Goal: Information Seeking & Learning: Learn about a topic

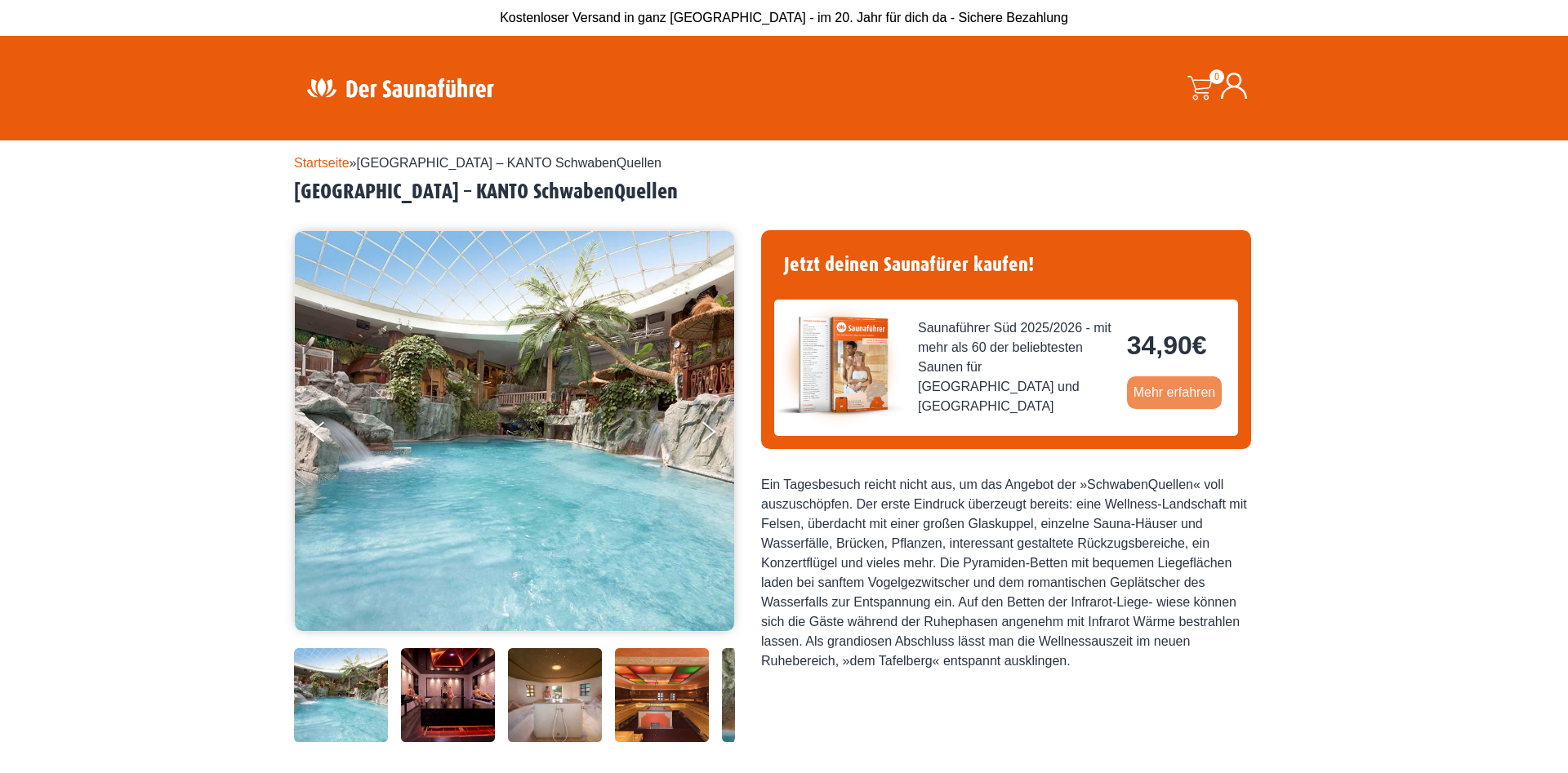
click at [1197, 390] on link "Mehr erfahren" at bounding box center [1175, 393] width 95 height 33
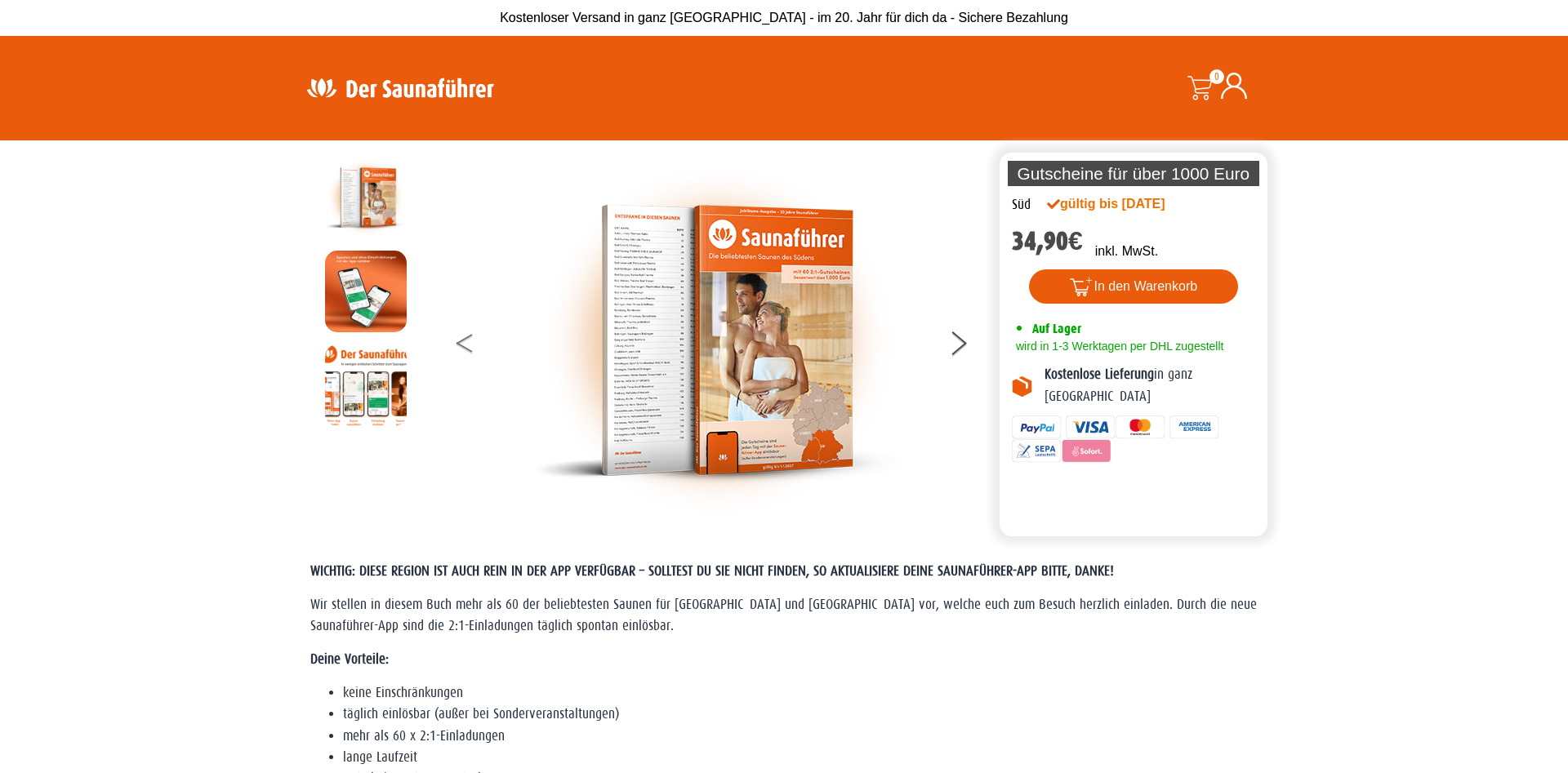
click at [472, 341] on button at bounding box center [477, 346] width 41 height 41
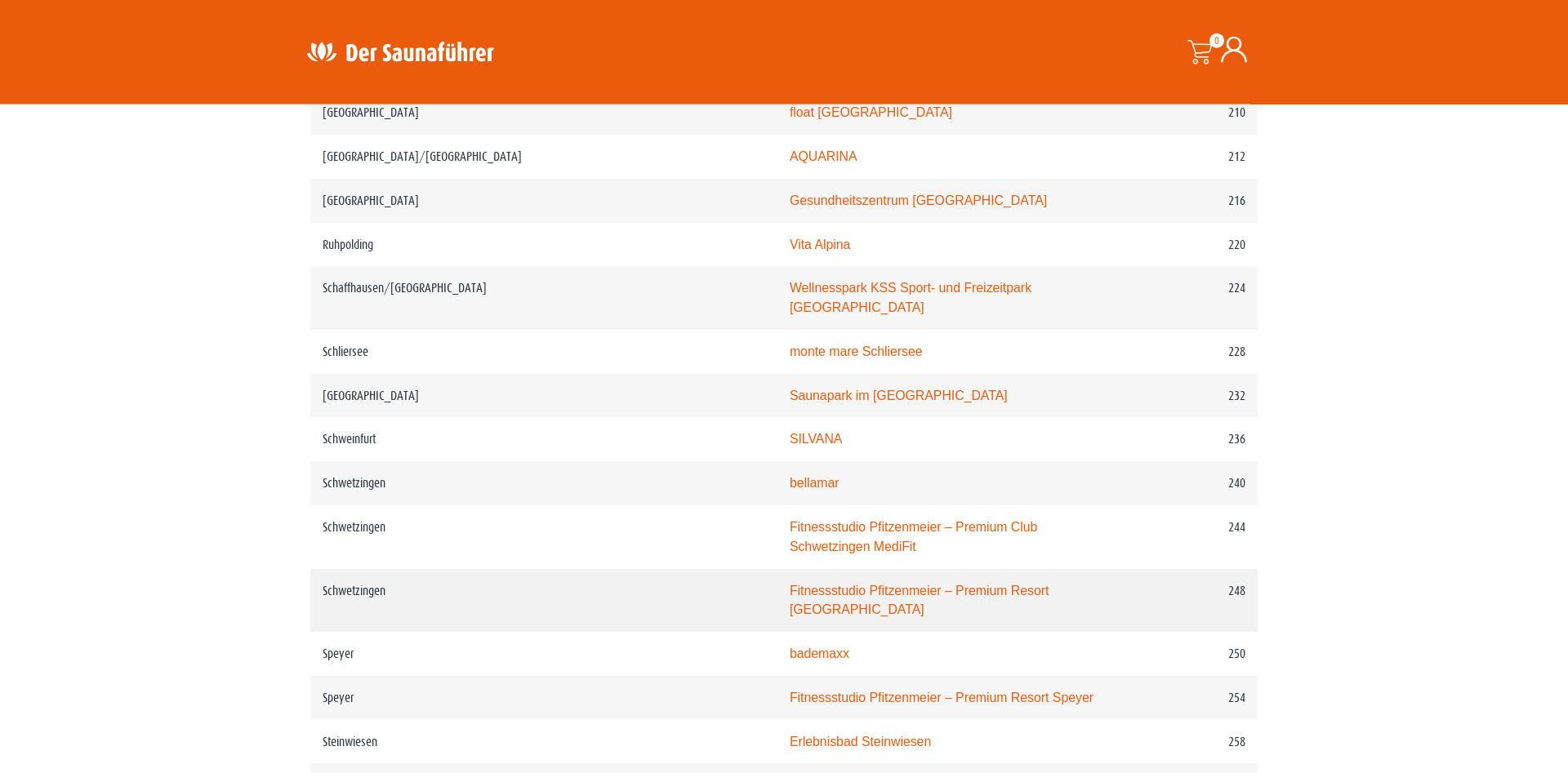
scroll to position [3332, 0]
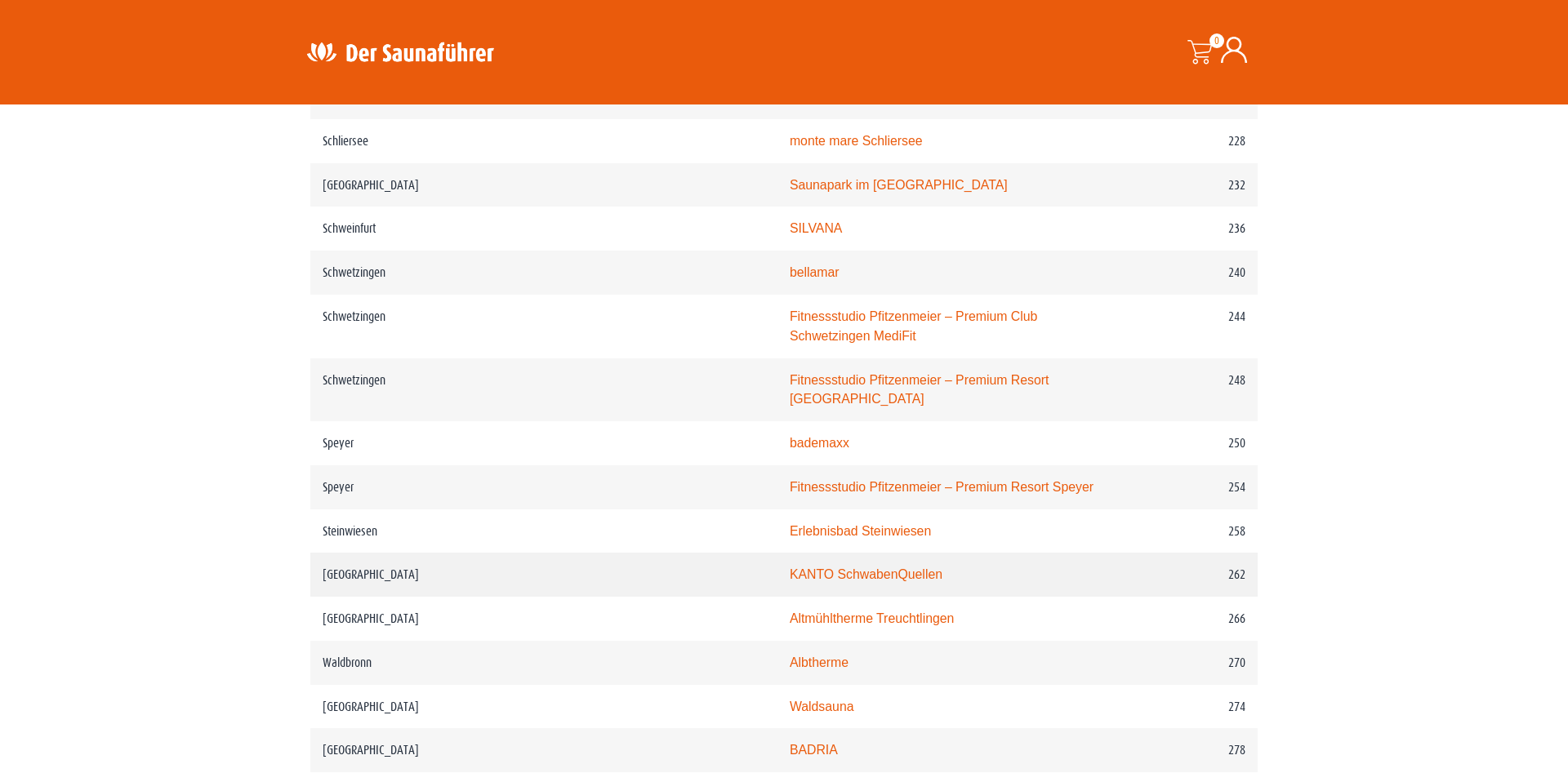
click at [790, 568] on link "KANTO SchwabenQuellen" at bounding box center [866, 574] width 153 height 14
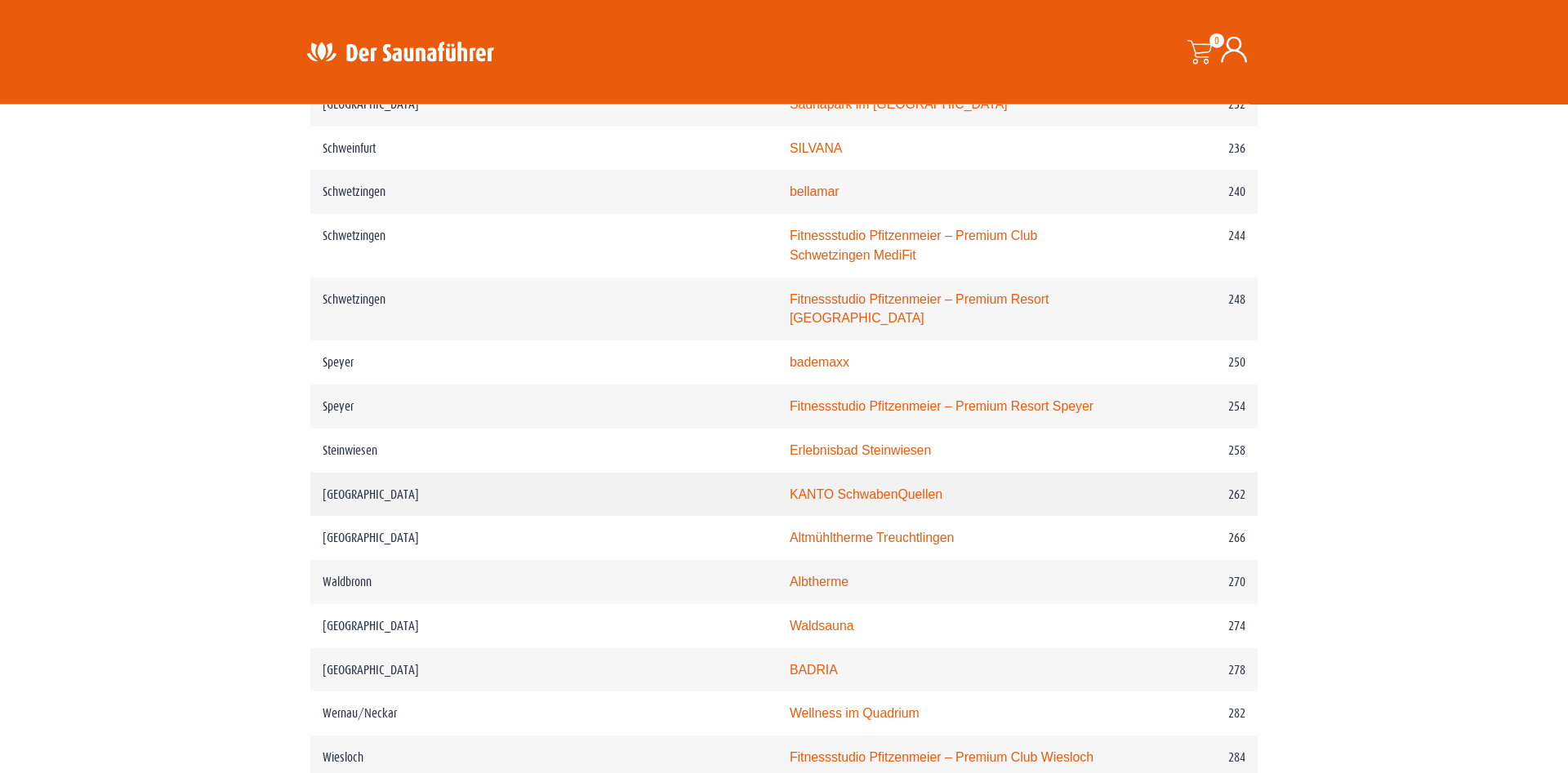
scroll to position [3498, 0]
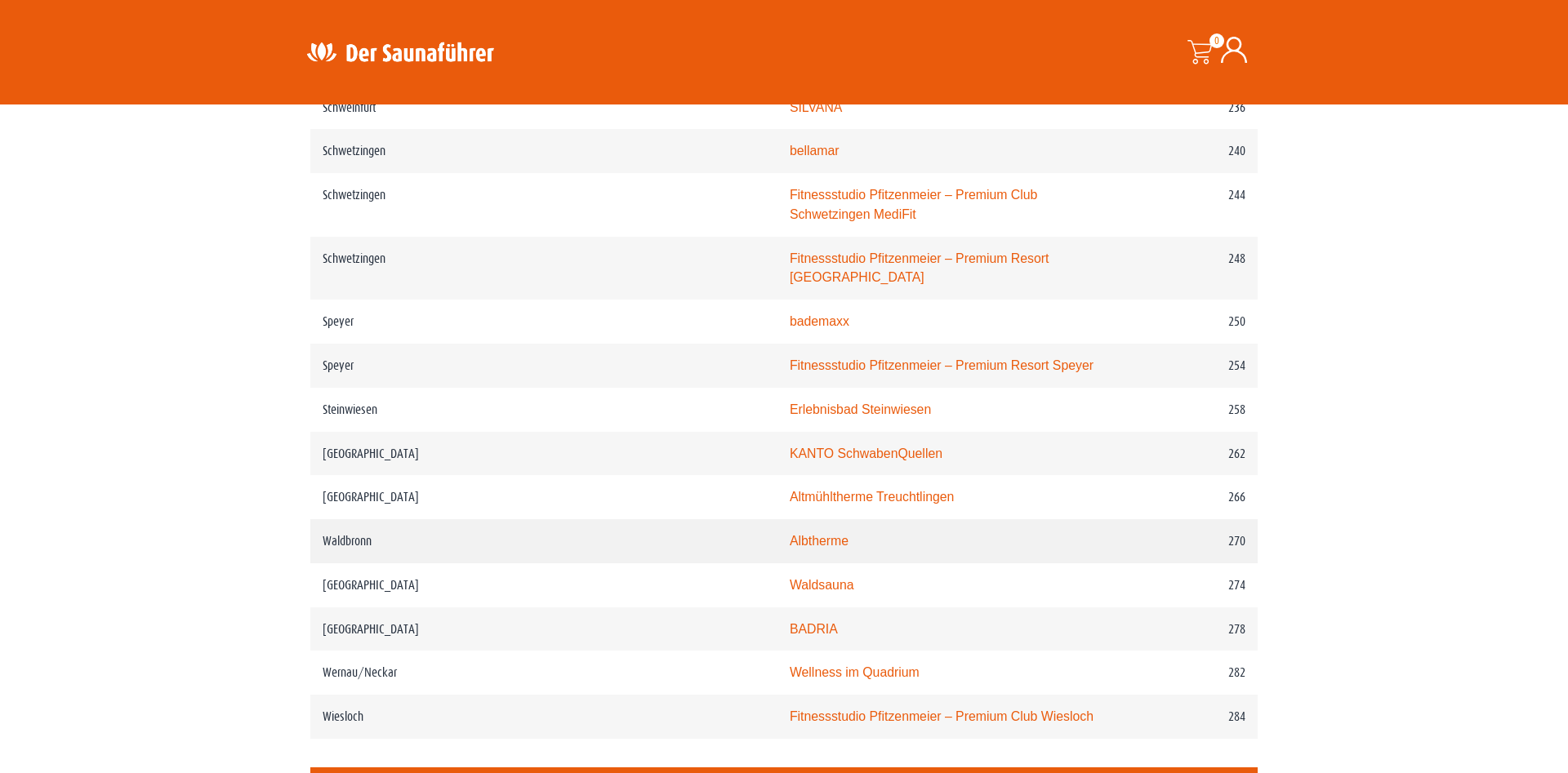
click at [777, 519] on td "Albtherme" at bounding box center [943, 542] width 332 height 44
click at [790, 534] on link "Albtherme" at bounding box center [819, 541] width 59 height 14
